Goal: Transaction & Acquisition: Purchase product/service

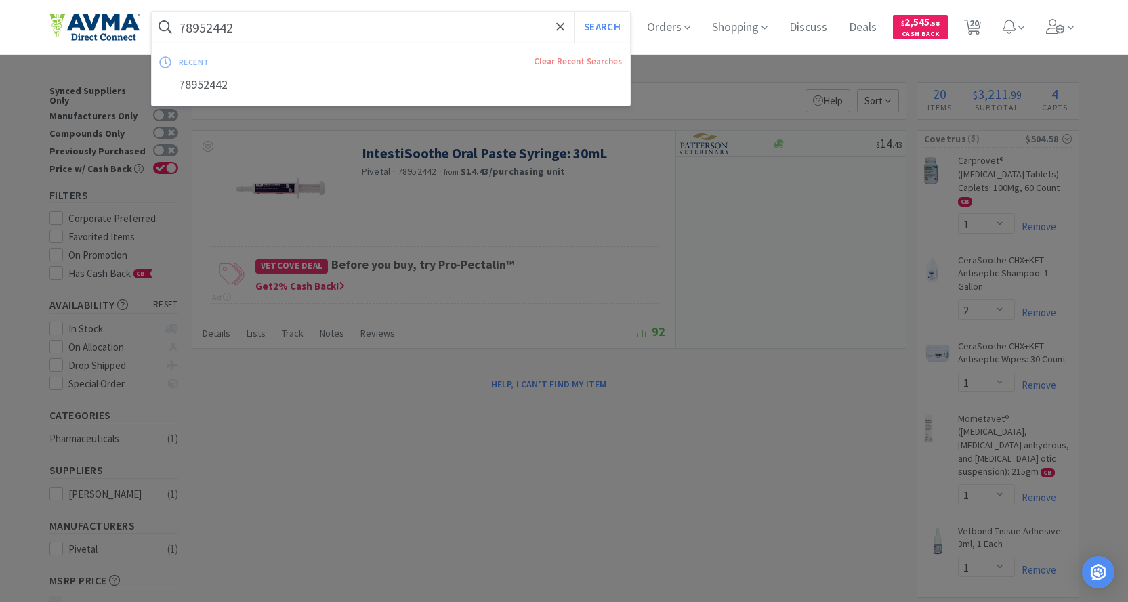
select select "1"
select select "2"
select select "1"
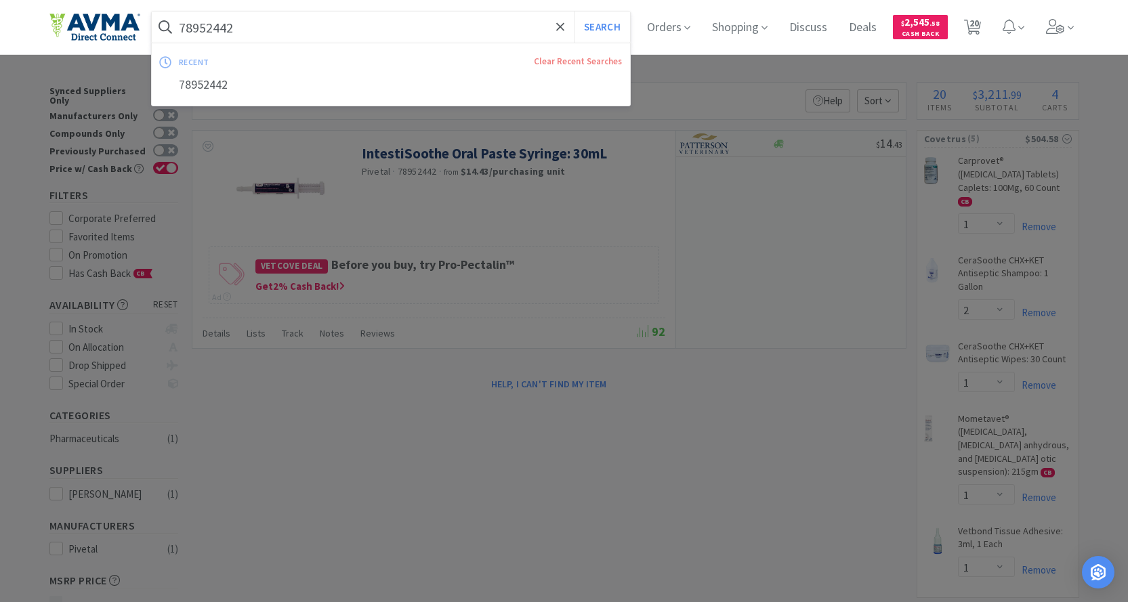
select select "2"
select select "1"
select select "2"
select select "1"
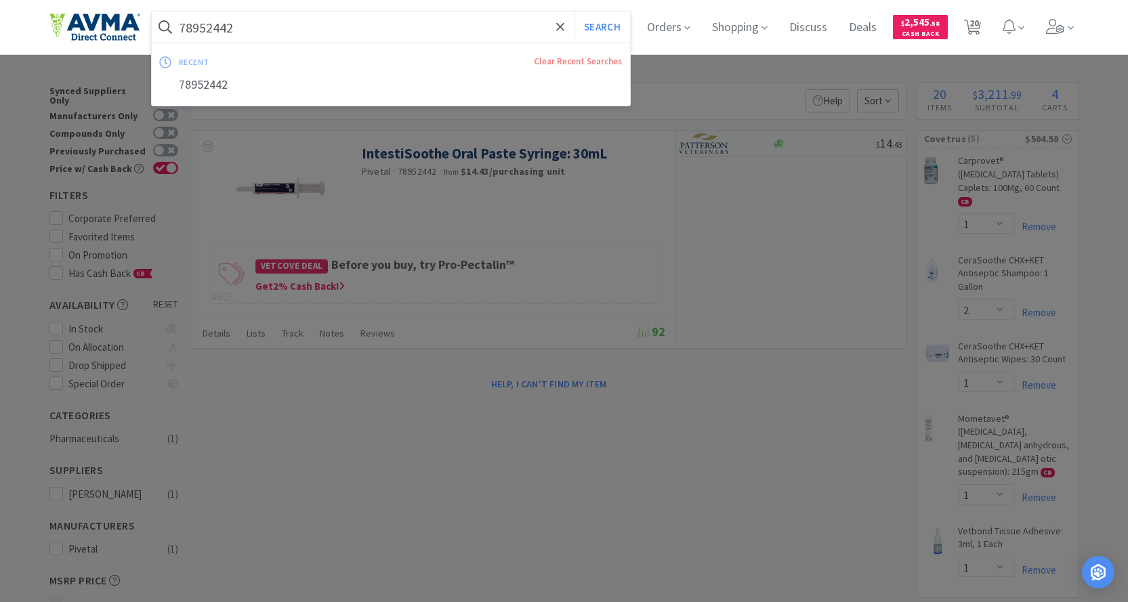
select select "3"
select select "10"
select select "3"
select select "12"
select select "6"
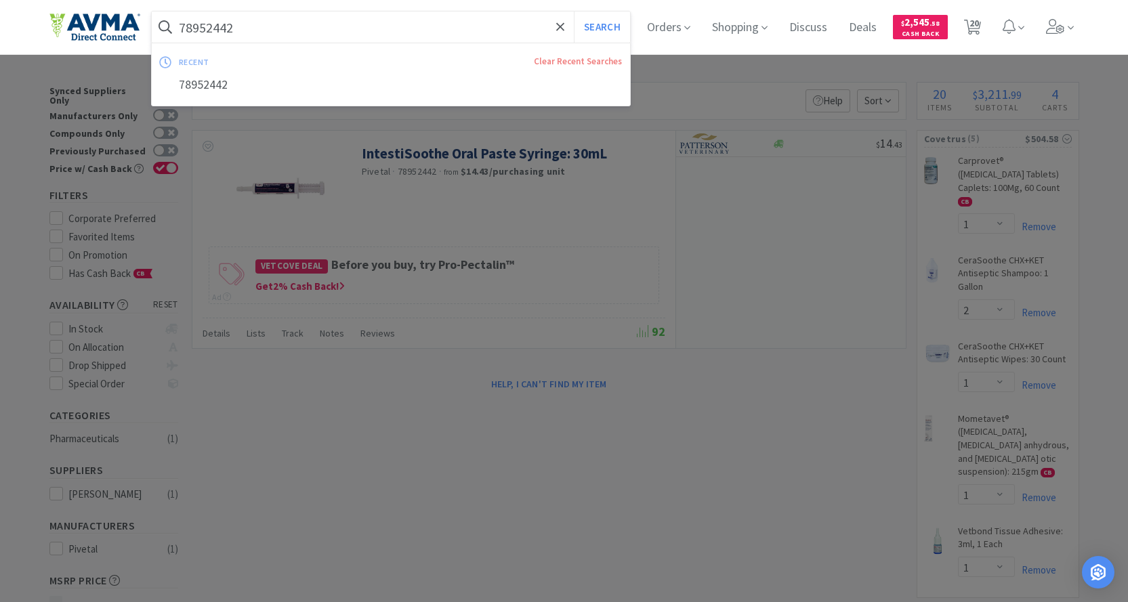
select select "20"
select select "3"
select select "8"
select select "3"
select select "1"
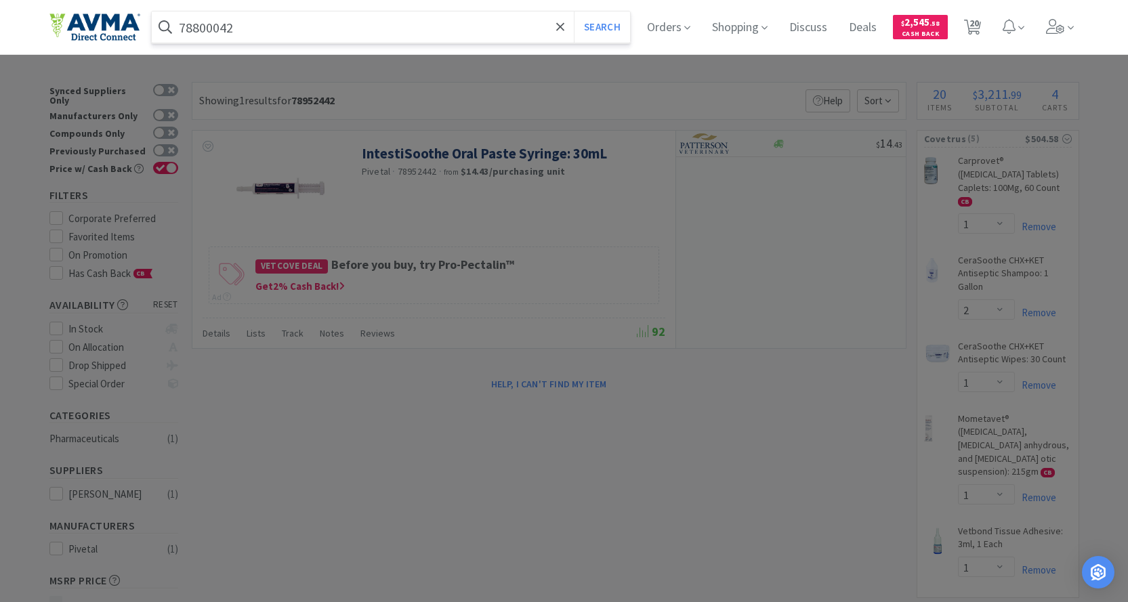
type input "78800042"
click at [574, 12] on button "Search" at bounding box center [602, 27] width 56 height 31
